Goal: Register for event/course

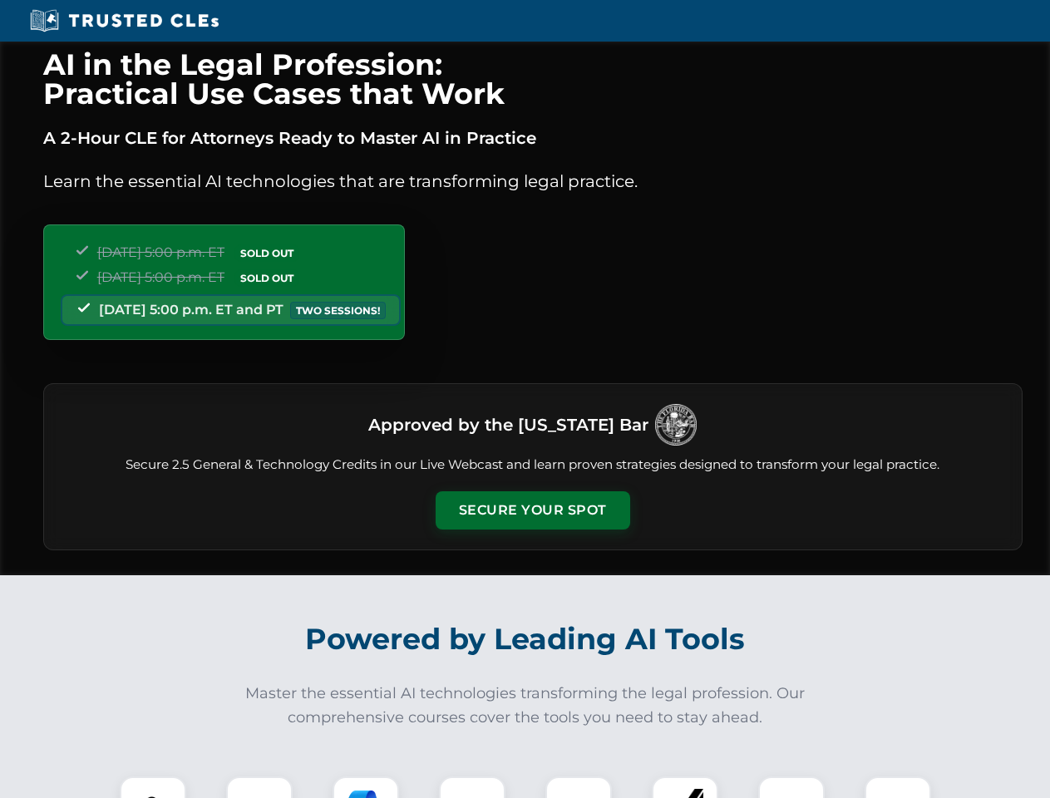
click at [532, 510] on button "Secure Your Spot" at bounding box center [533, 510] width 195 height 38
click at [153, 787] on img at bounding box center [153, 810] width 48 height 48
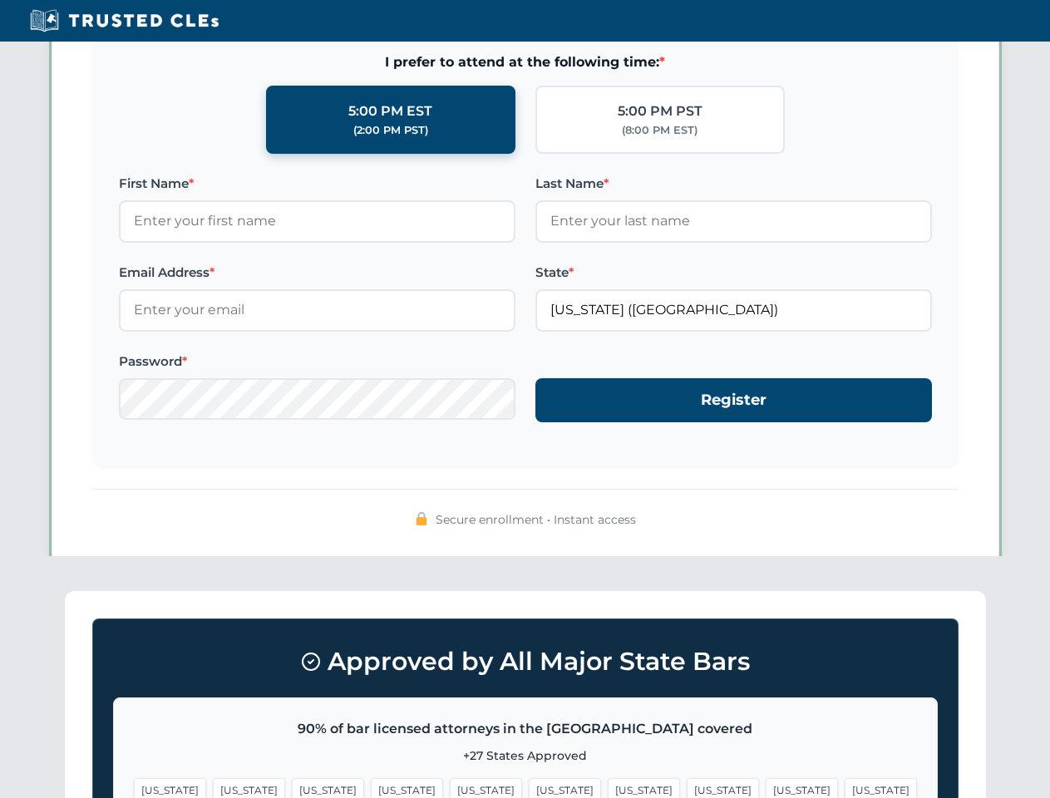
click at [608, 787] on span "[US_STATE]" at bounding box center [644, 790] width 72 height 24
click at [766, 787] on span "[US_STATE]" at bounding box center [802, 790] width 72 height 24
